Goal: Information Seeking & Learning: Find specific fact

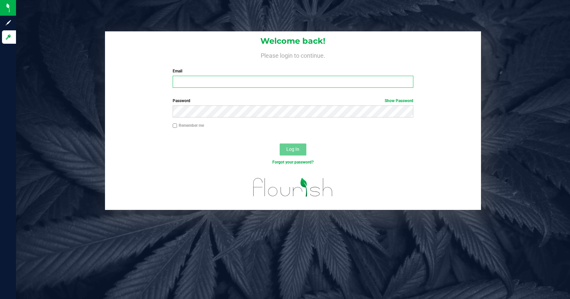
type input "[PERSON_NAME][EMAIL_ADDRESS][DOMAIN_NAME]"
click at [225, 167] on div "Forgot your password?" at bounding box center [293, 167] width 376 height 10
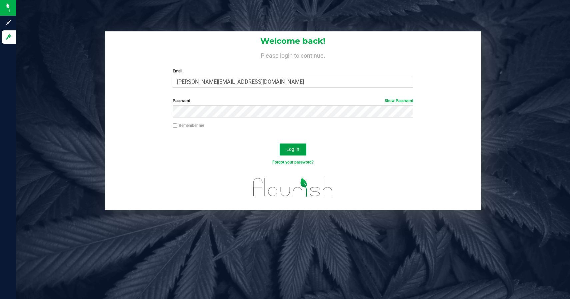
click at [281, 148] on button "Log In" at bounding box center [293, 149] width 27 height 12
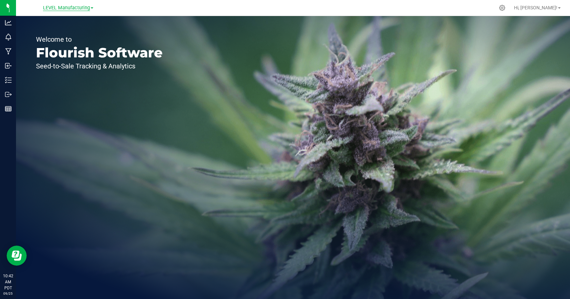
click at [88, 9] on span "LEVEL Manufacturing" at bounding box center [66, 8] width 47 height 6
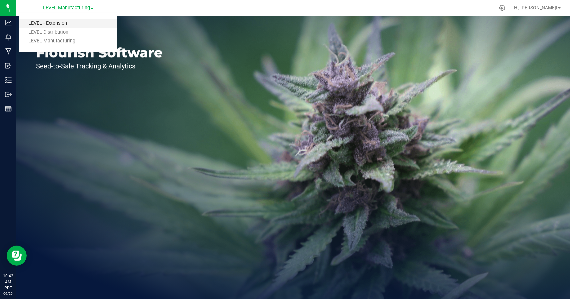
click at [62, 21] on link "LEVEL - Extension" at bounding box center [67, 23] width 97 height 9
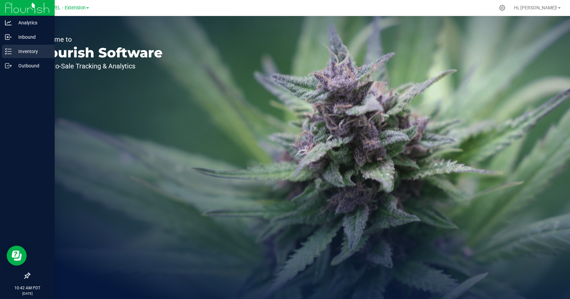
click at [11, 51] on line at bounding box center [10, 51] width 4 height 0
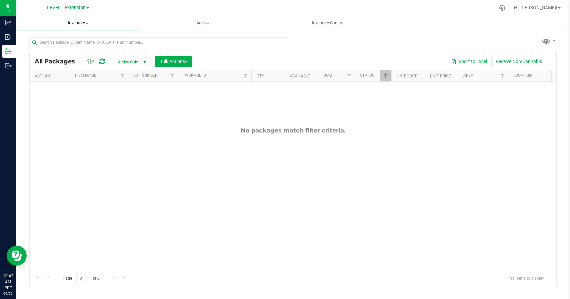
click at [84, 23] on span "Inventory" at bounding box center [78, 23] width 125 height 6
click at [63, 49] on li "All inventory" at bounding box center [78, 48] width 125 height 8
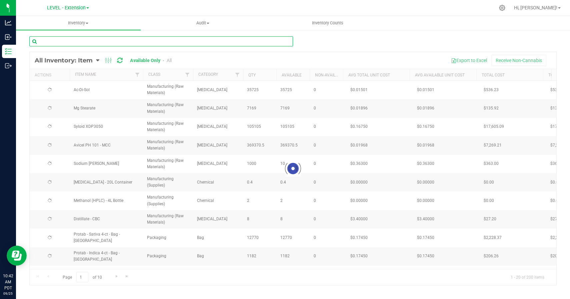
click at [121, 41] on input "text" at bounding box center [161, 41] width 264 height 10
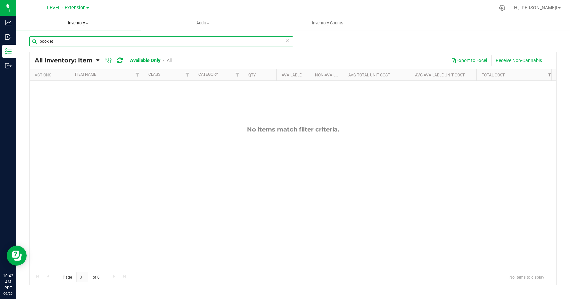
type input "booklet"
click at [81, 26] on uib-tab-heading "Inventory All packages All inventory Waste log Create inventory" at bounding box center [78, 23] width 125 height 14
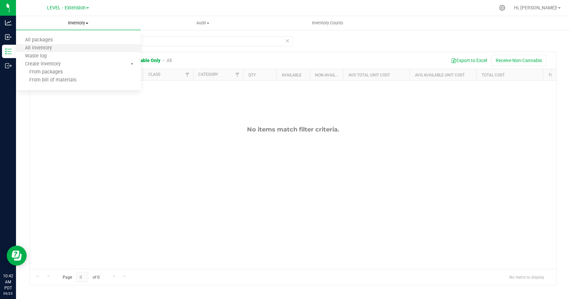
click at [55, 44] on li "All inventory" at bounding box center [78, 48] width 125 height 8
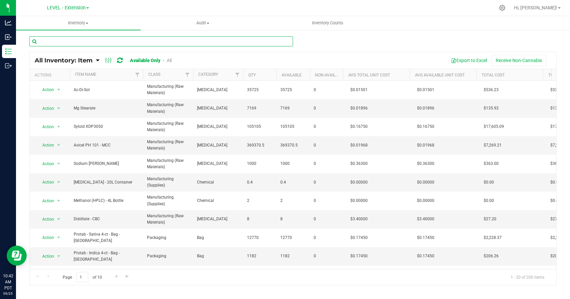
click at [105, 39] on input "text" at bounding box center [161, 41] width 264 height 10
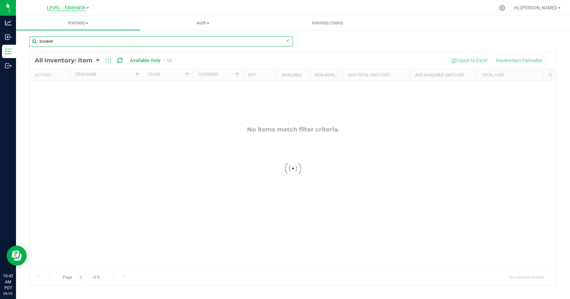
type input "booklet"
click at [81, 9] on span "LEVEL - Extension" at bounding box center [66, 8] width 39 height 6
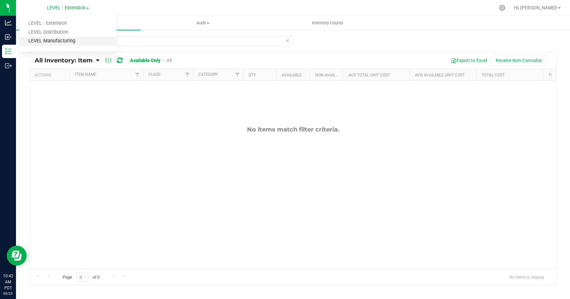
click at [61, 37] on link "LEVEL Manufacturing" at bounding box center [67, 41] width 97 height 9
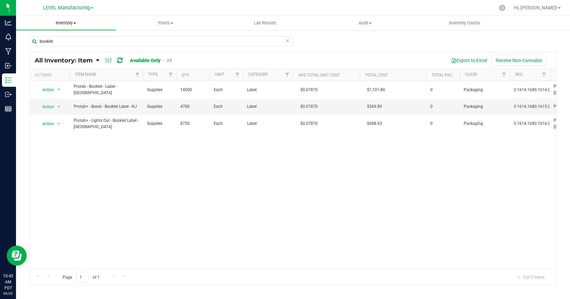
click at [72, 23] on span "Inventory" at bounding box center [66, 23] width 100 height 6
click at [130, 19] on uib-tab-heading "Plants All plants Waste log" at bounding box center [165, 22] width 99 height 13
click at [179, 151] on div "Action Action Adjust qty Edit lots/costs Global inventory Locate inventory Prin…" at bounding box center [293, 175] width 526 height 188
